Goal: Complete application form: Complete application form

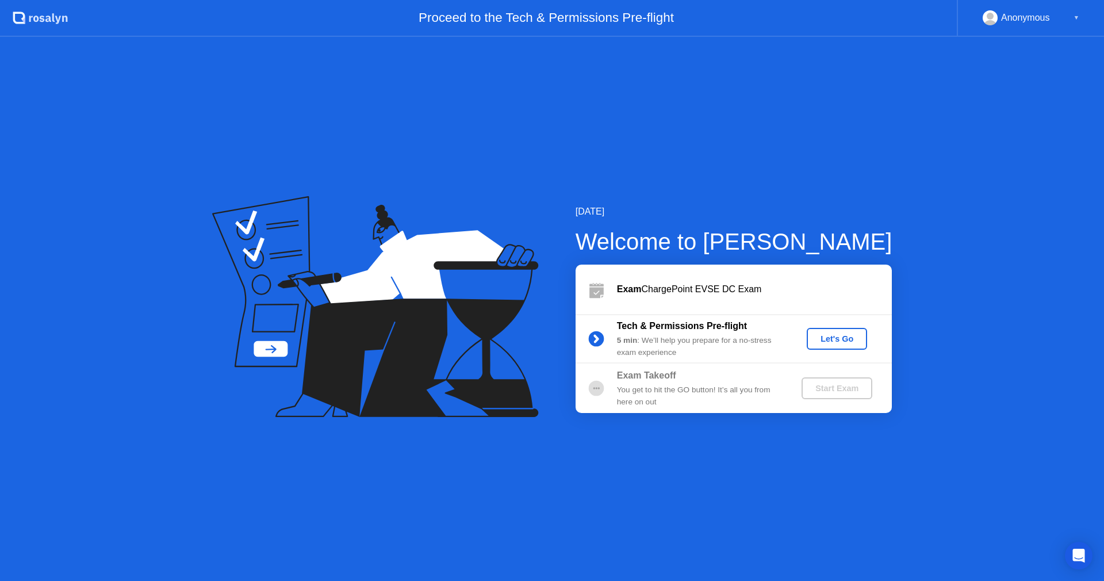
click at [848, 342] on div "Let's Go" at bounding box center [836, 338] width 51 height 9
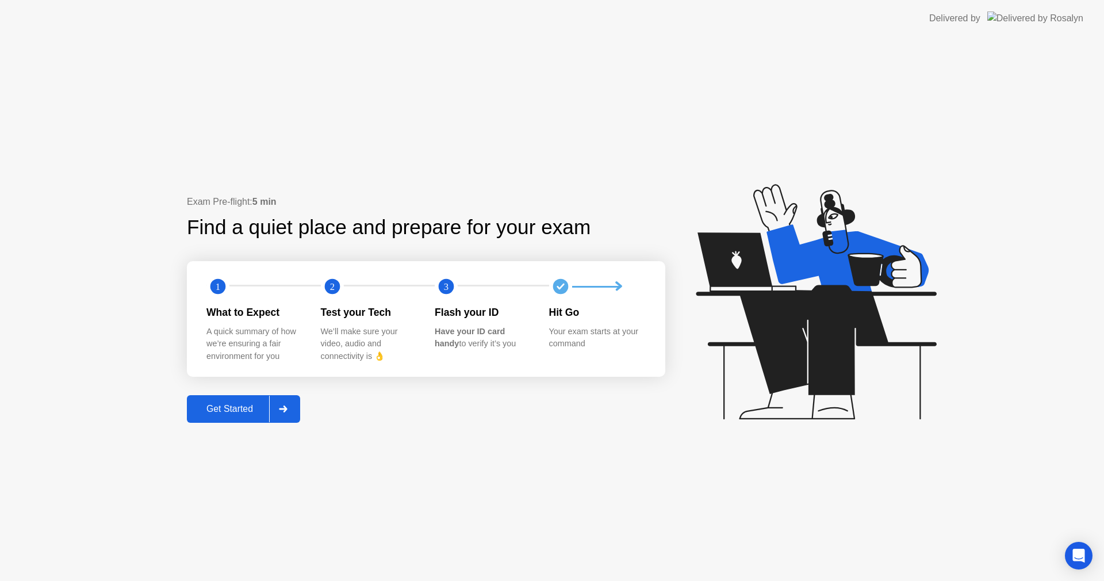
click at [259, 405] on div "Get Started" at bounding box center [229, 409] width 79 height 10
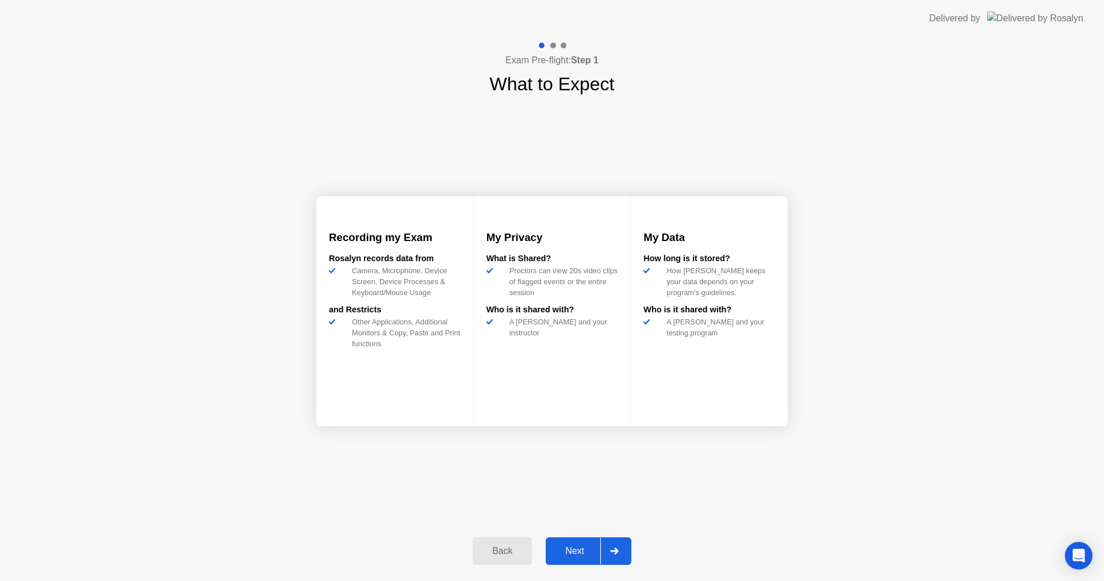
click at [559, 546] on div "Next" at bounding box center [574, 551] width 51 height 10
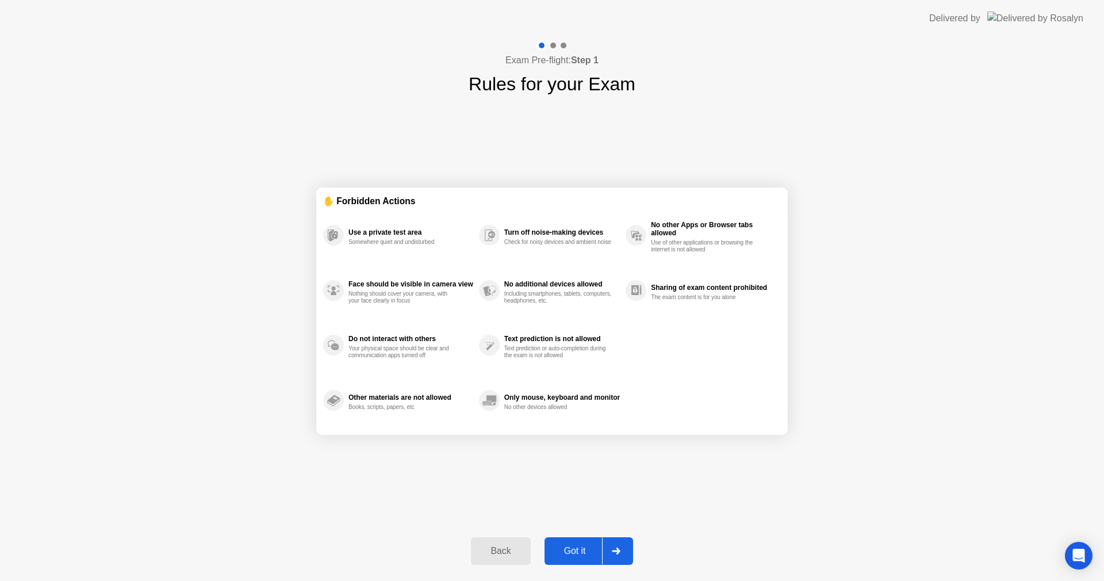
click at [581, 556] on div "Got it" at bounding box center [575, 551] width 54 height 10
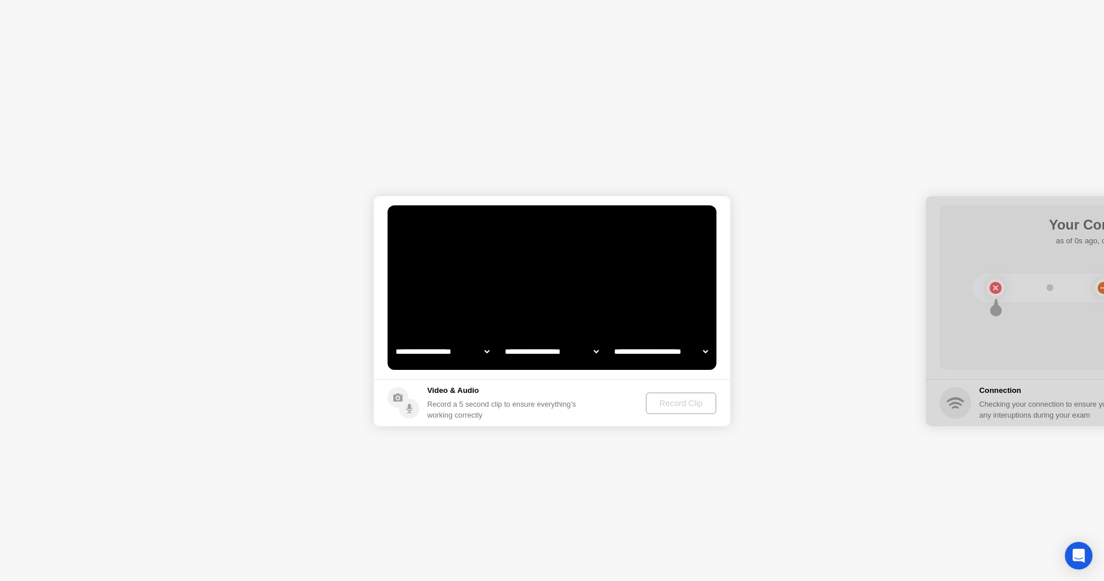
select select "**********"
select select "*******"
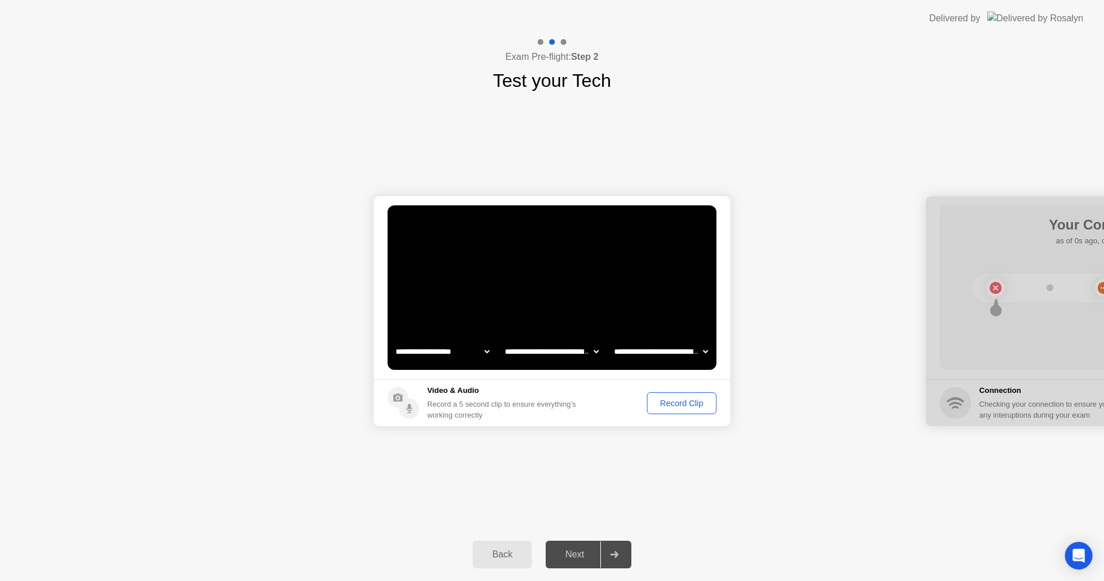
click at [577, 553] on div "Next" at bounding box center [574, 554] width 51 height 10
click at [679, 399] on div "Record Clip" at bounding box center [682, 403] width 62 height 9
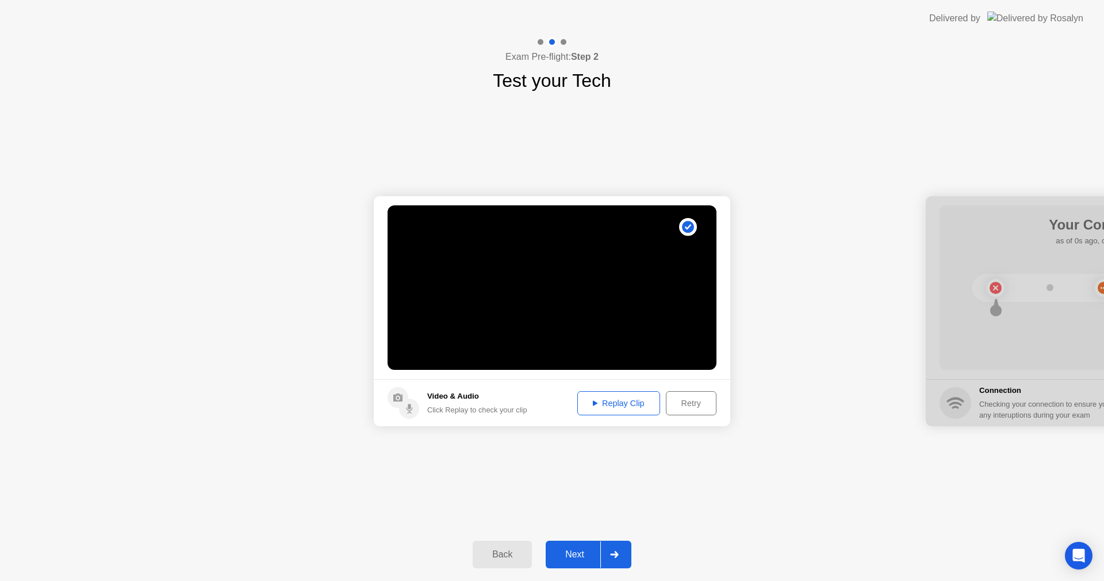
click at [576, 549] on div "Next" at bounding box center [574, 554] width 51 height 10
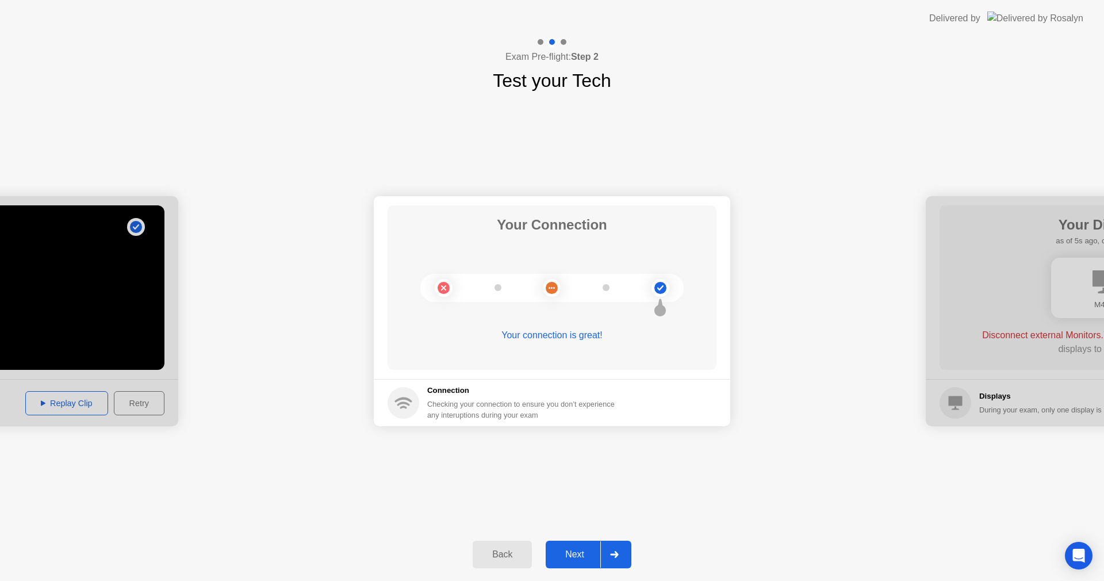
click at [576, 549] on div "Next" at bounding box center [574, 554] width 51 height 10
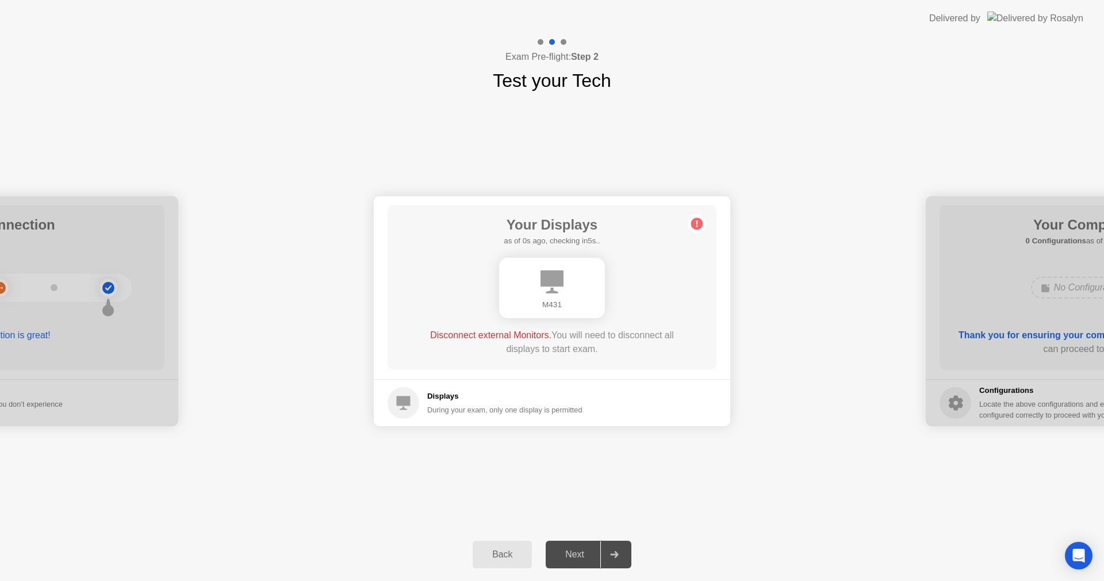
click at [568, 550] on div "Next" at bounding box center [574, 554] width 51 height 10
click at [579, 549] on div "Next" at bounding box center [574, 554] width 51 height 10
click at [569, 552] on div "Next" at bounding box center [574, 554] width 51 height 10
click at [648, 350] on div "Disconnect external Monitors. You will need to disconnect all displays to start…" at bounding box center [551, 342] width 263 height 28
click at [570, 553] on div "Next" at bounding box center [574, 554] width 51 height 10
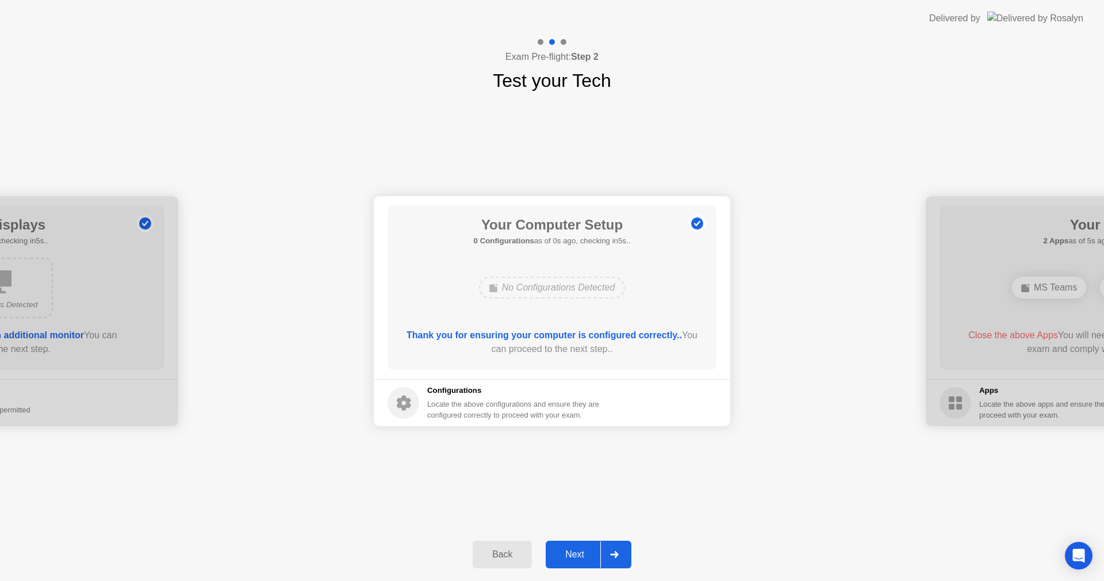
click at [579, 557] on div "Next" at bounding box center [574, 554] width 51 height 10
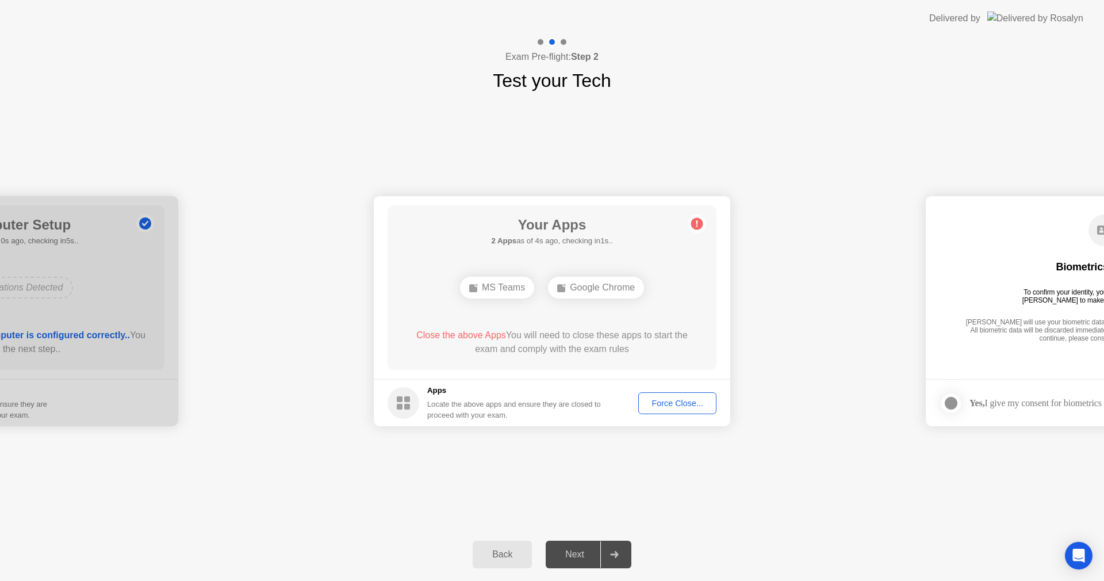
click at [589, 285] on div "Google Chrome" at bounding box center [596, 288] width 96 height 22
click at [672, 404] on div "Force Close..." at bounding box center [677, 403] width 70 height 9
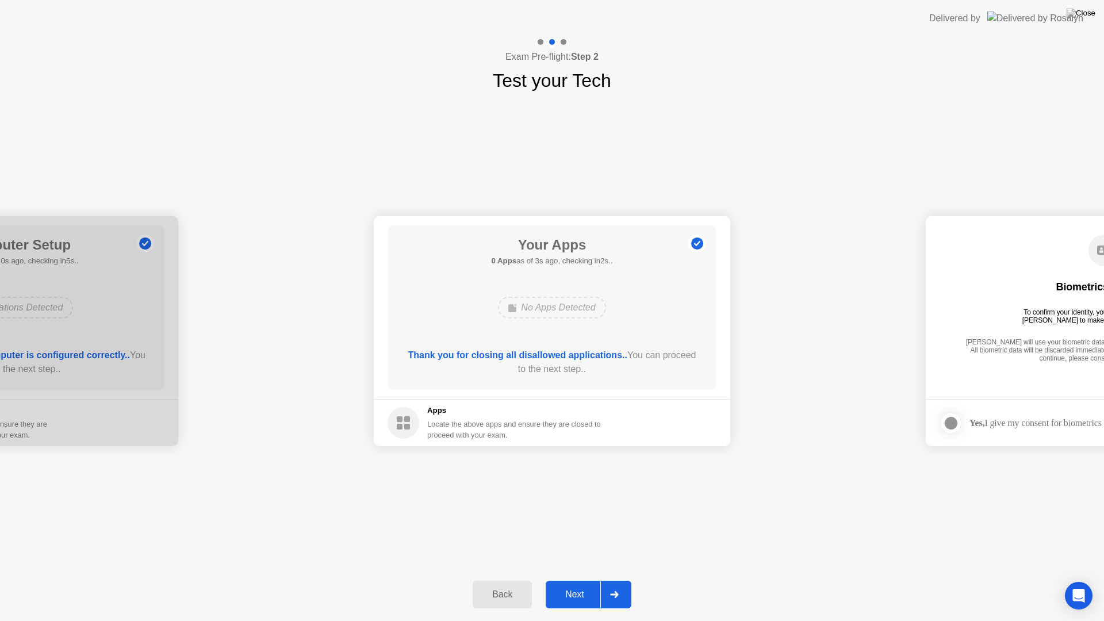
click at [577, 580] on div "Next" at bounding box center [574, 594] width 51 height 10
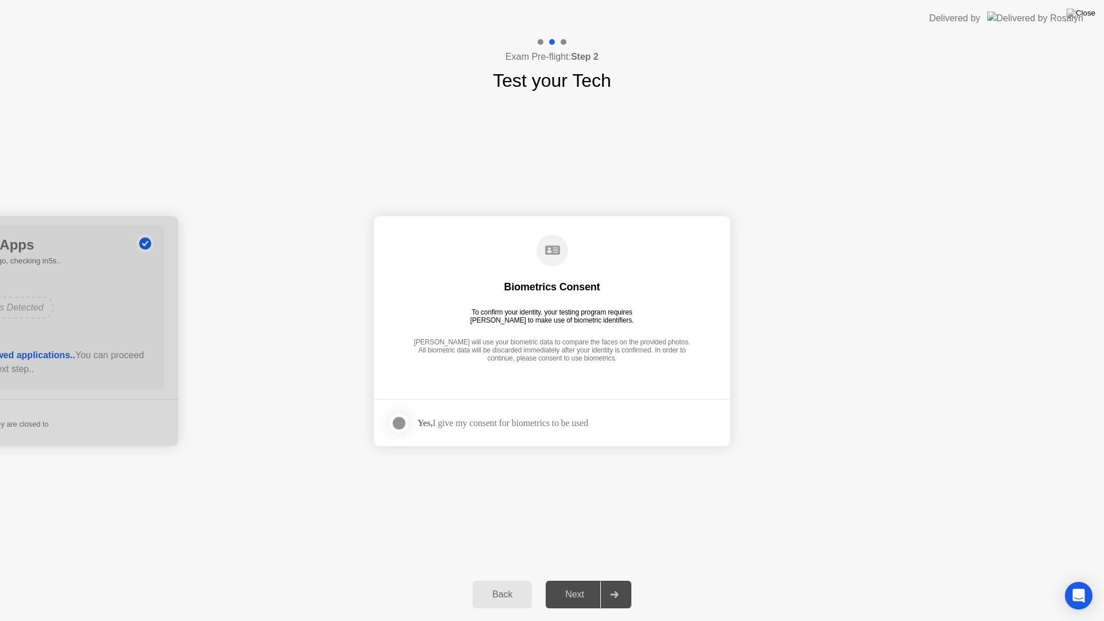
click at [399, 420] on div at bounding box center [399, 423] width 14 height 14
click at [564, 580] on div "Next" at bounding box center [574, 594] width 51 height 10
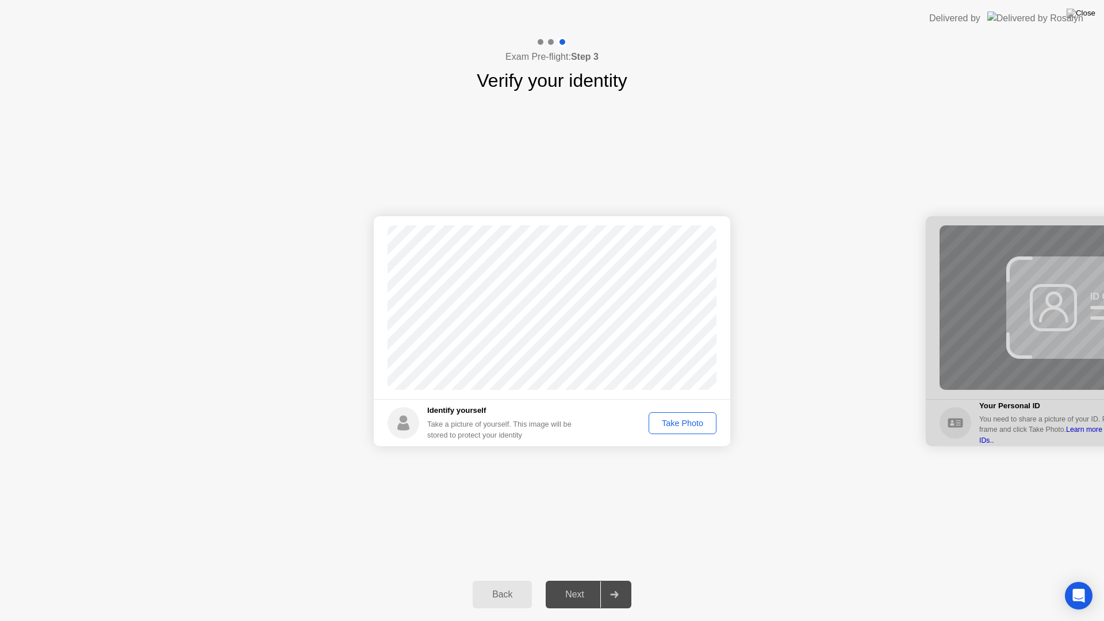
click at [679, 424] on div "Take Photo" at bounding box center [683, 423] width 60 height 9
click at [575, 580] on div "Next" at bounding box center [574, 594] width 51 height 10
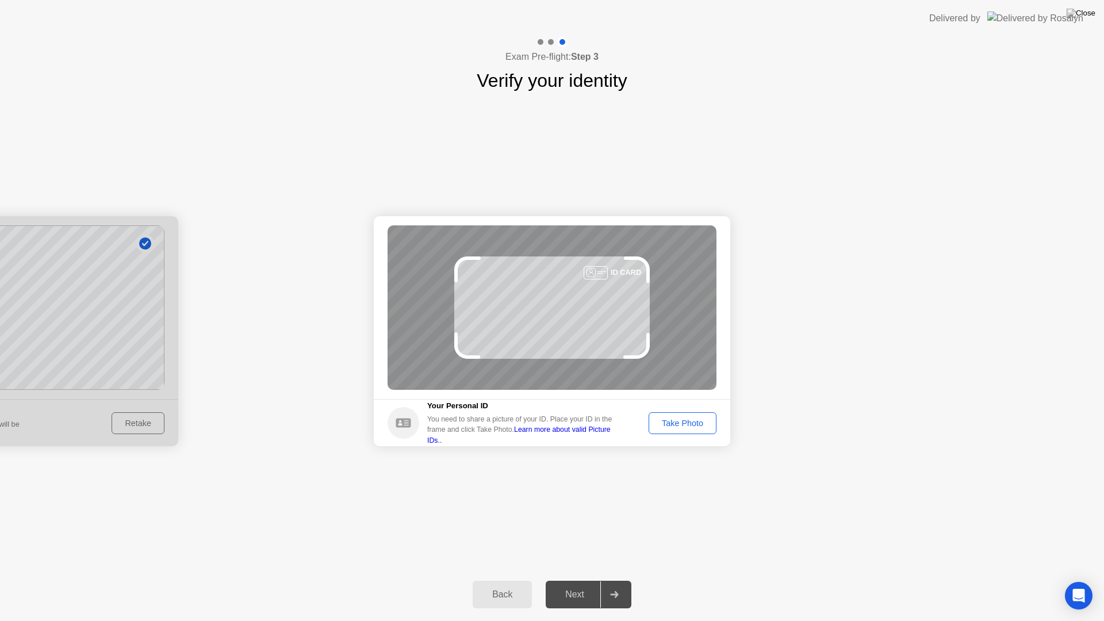
click at [680, 415] on button "Take Photo" at bounding box center [683, 423] width 68 height 22
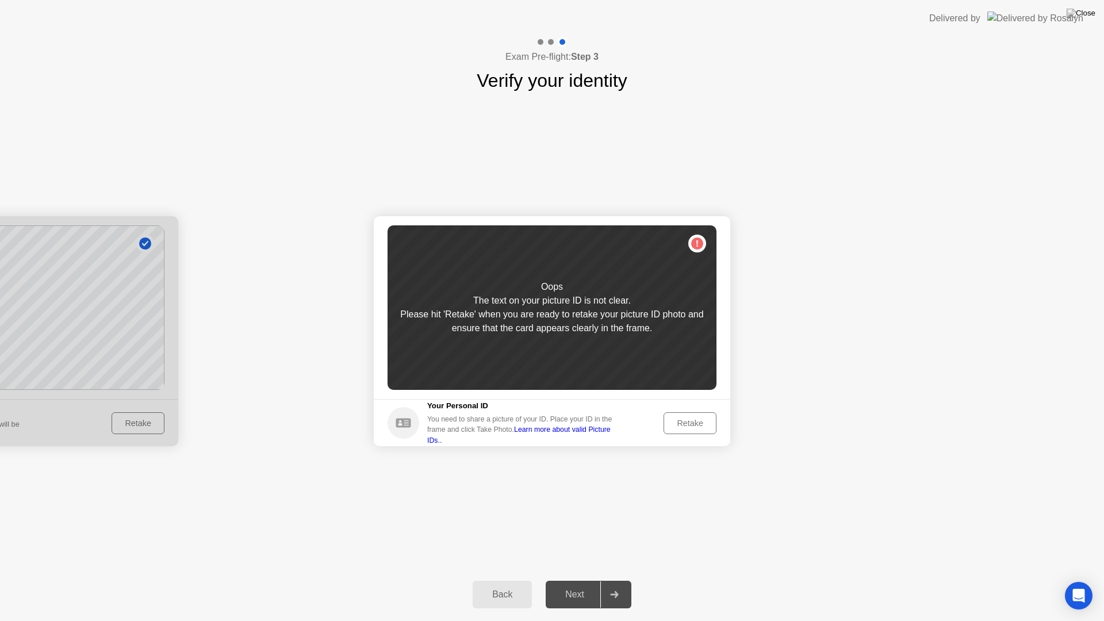
click at [688, 422] on div "Retake" at bounding box center [690, 423] width 45 height 9
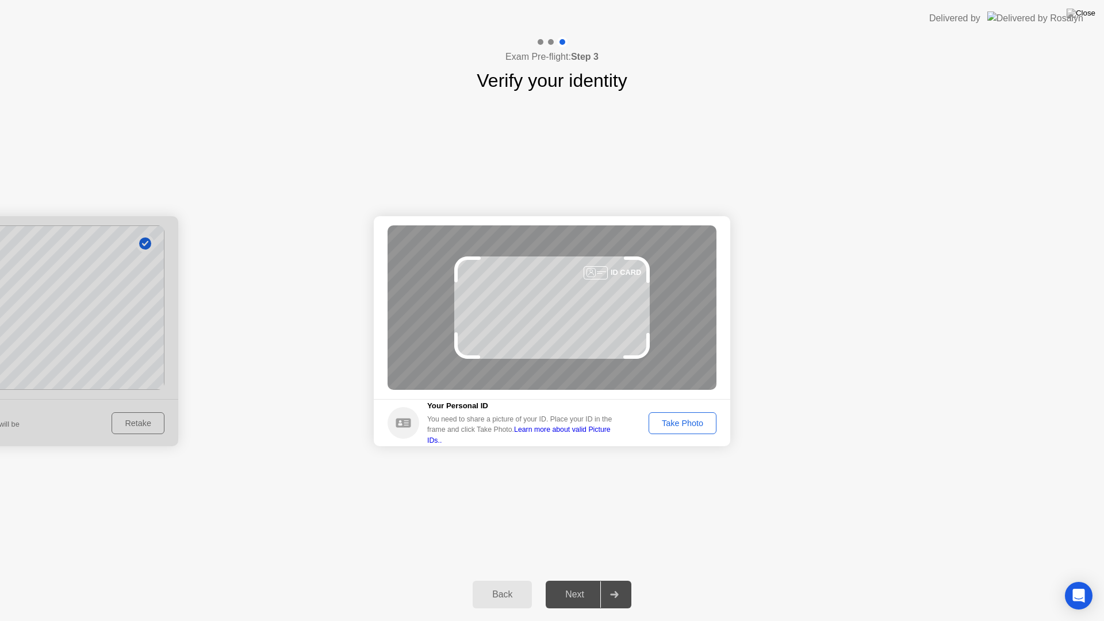
click at [688, 422] on div "Take Photo" at bounding box center [683, 423] width 60 height 9
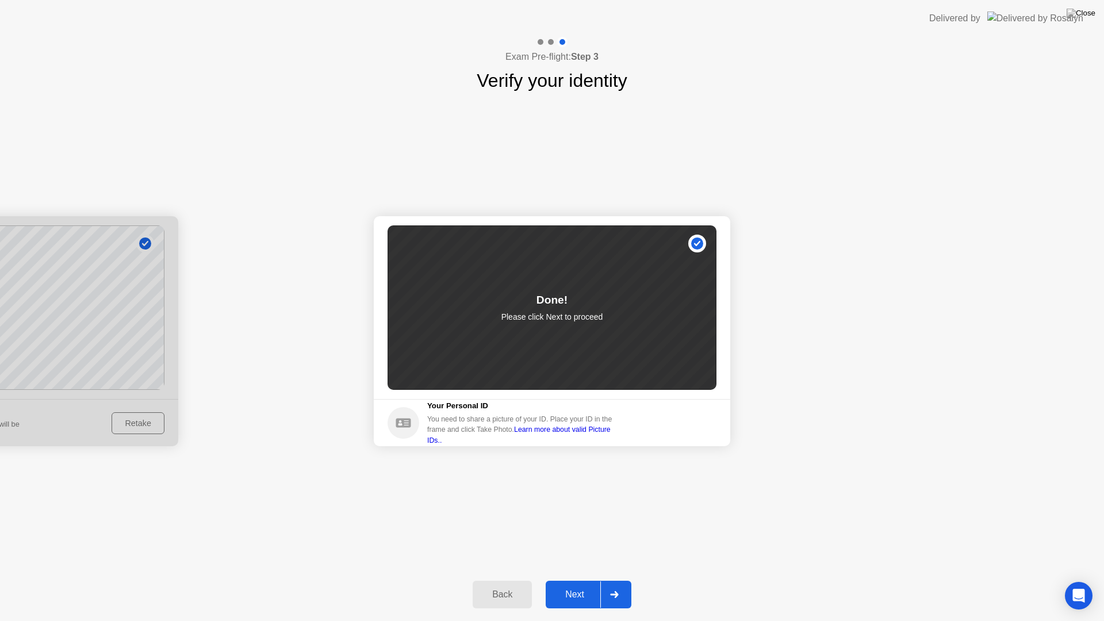
click at [570, 580] on div "Next" at bounding box center [574, 594] width 51 height 10
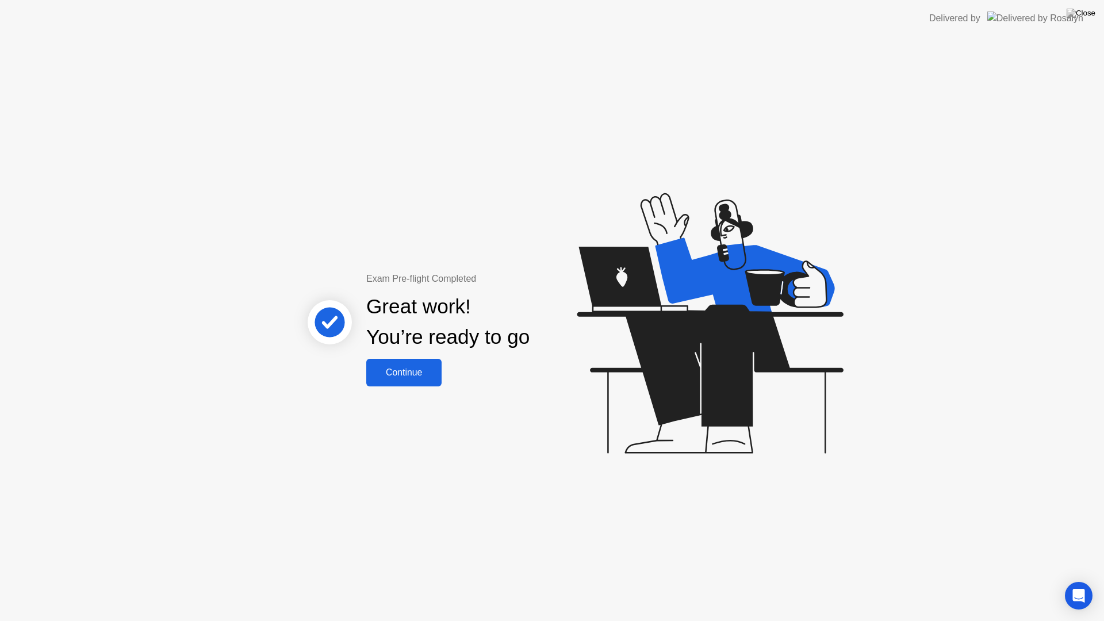
click at [393, 378] on div "Continue" at bounding box center [404, 372] width 68 height 10
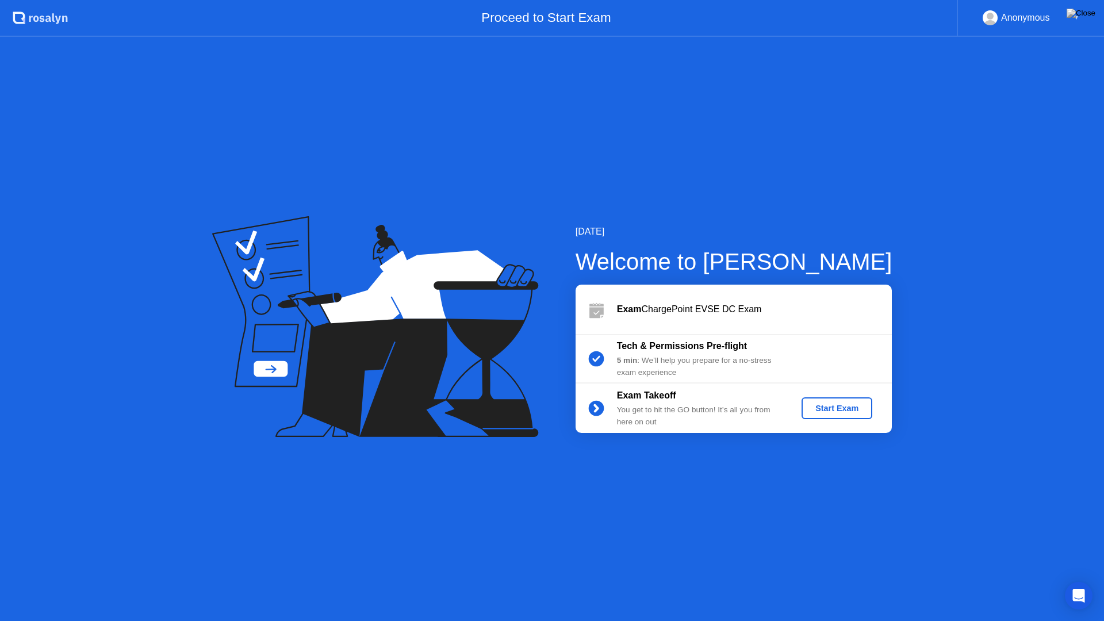
click at [822, 409] on div "Start Exam" at bounding box center [837, 408] width 62 height 9
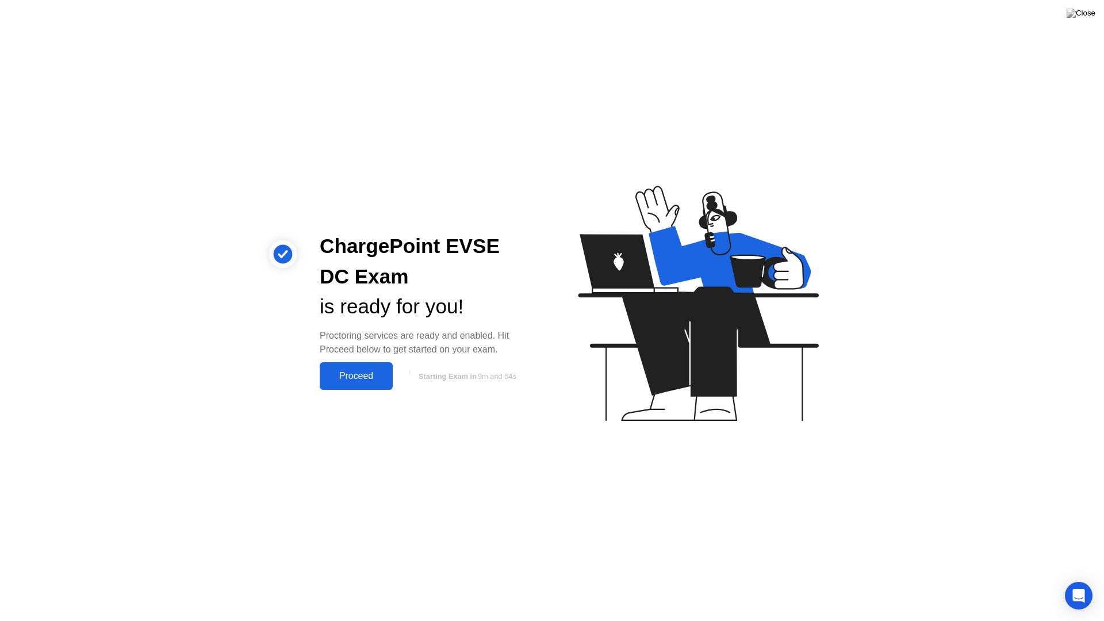
click at [366, 367] on button "Proceed" at bounding box center [356, 376] width 73 height 28
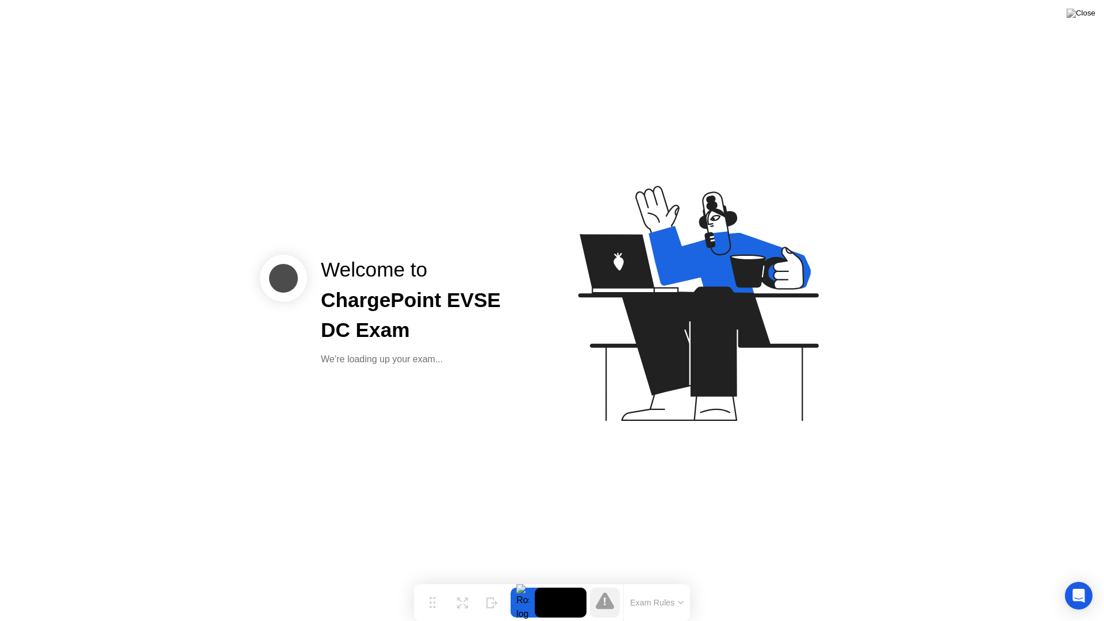
click at [366, 367] on div "Welcome to ChargePoint EVSE DC Exam We’re loading up your exam..." at bounding box center [552, 310] width 1104 height 621
